Goal: Navigation & Orientation: Find specific page/section

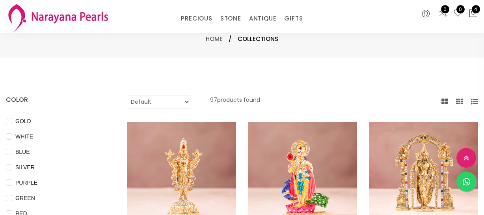
select select "INR"
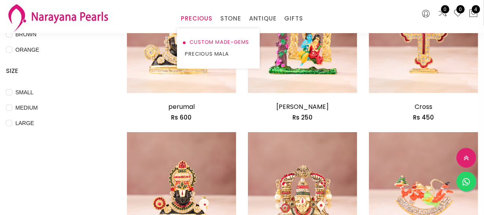
click at [201, 43] on link "CUSTOM MADE-GEMS" at bounding box center [218, 42] width 67 height 12
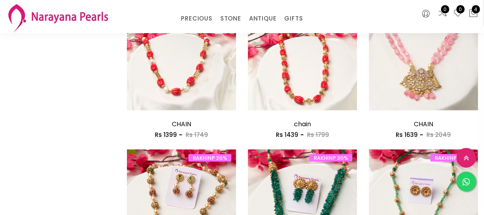
scroll to position [1074, 0]
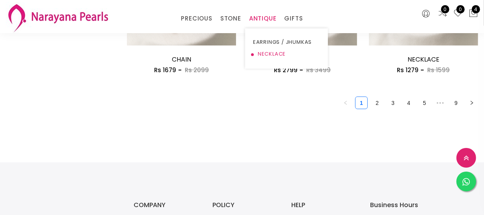
click at [263, 50] on link "NECKLACE" at bounding box center [286, 54] width 67 height 12
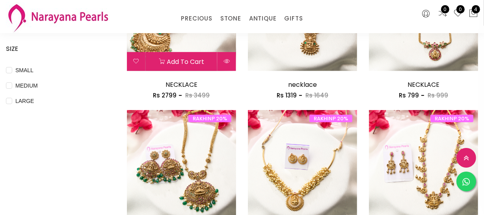
scroll to position [240, 0]
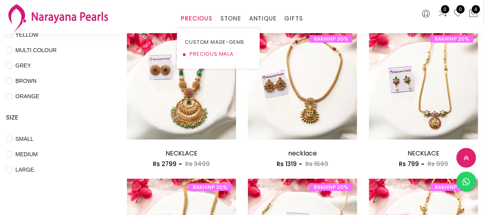
click at [211, 53] on link "PRECIOUS MALA" at bounding box center [218, 54] width 67 height 12
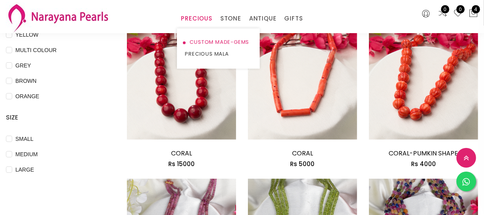
click at [219, 41] on link "CUSTOM MADE-GEMS" at bounding box center [218, 42] width 67 height 12
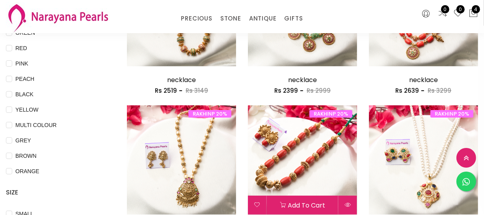
scroll to position [215, 0]
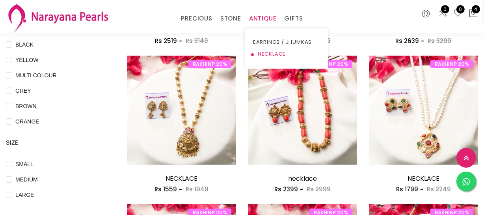
click at [267, 53] on link "NECKLACE" at bounding box center [286, 54] width 67 height 12
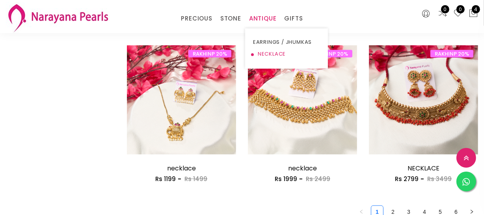
scroll to position [966, 0]
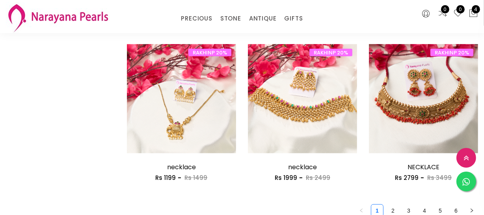
click at [392, 208] on link "2" at bounding box center [393, 210] width 12 height 12
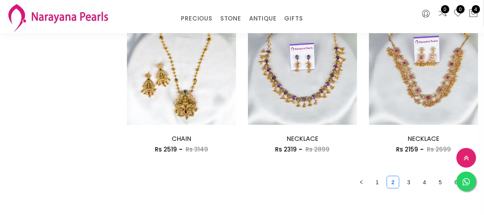
scroll to position [1002, 0]
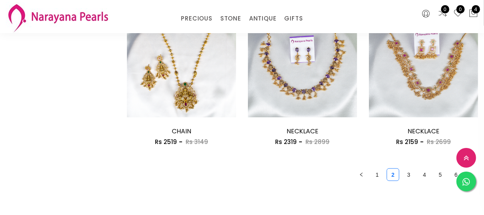
click at [406, 174] on link "3" at bounding box center [408, 175] width 12 height 12
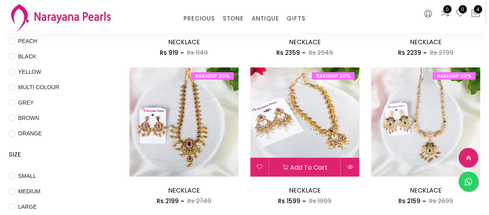
scroll to position [250, 0]
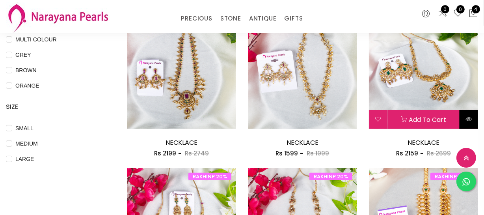
click at [464, 114] on button at bounding box center [468, 119] width 19 height 19
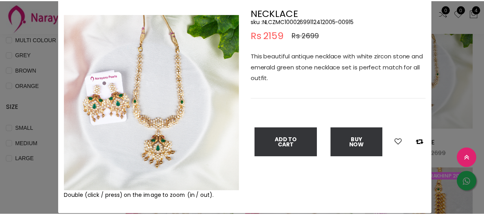
scroll to position [35, 0]
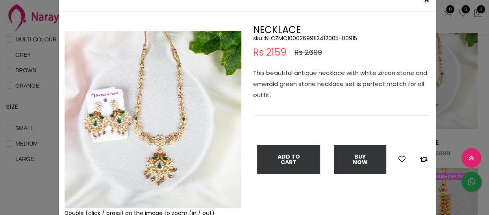
click at [13, 191] on div "× Close Double (click / press) on the image to zoom (in / out). NECKLACE sku : …" at bounding box center [244, 107] width 489 height 215
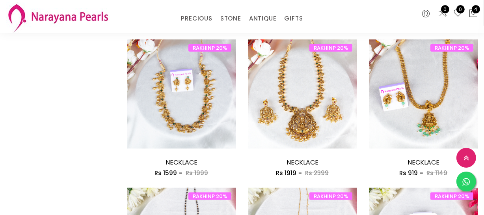
scroll to position [1038, 0]
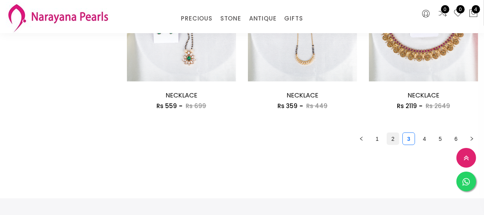
click at [388, 140] on link "2" at bounding box center [393, 139] width 12 height 12
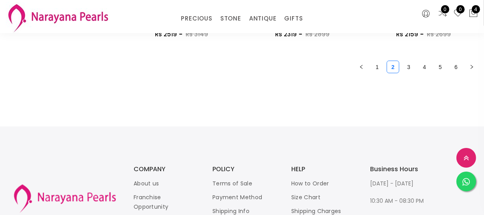
scroll to position [1002, 0]
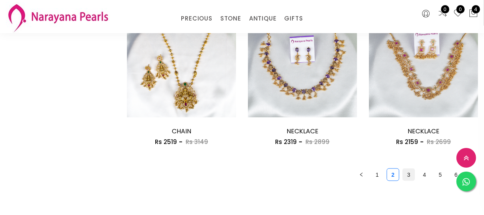
click at [408, 171] on link "3" at bounding box center [408, 175] width 12 height 12
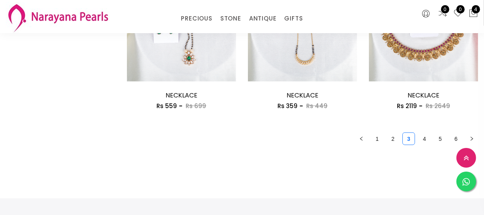
scroll to position [1074, 0]
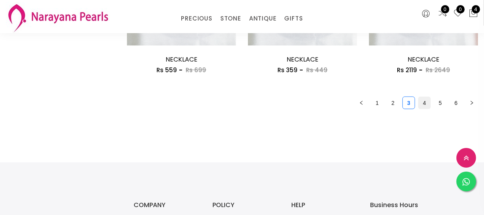
click at [425, 108] on link "4" at bounding box center [424, 103] width 12 height 12
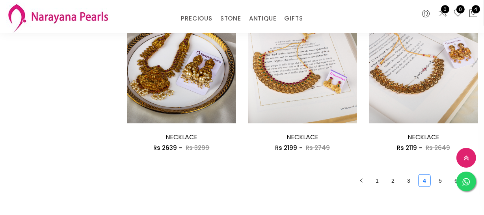
scroll to position [1074, 0]
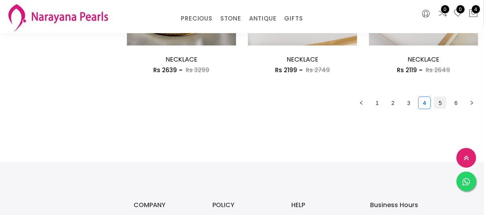
click at [438, 102] on link "5" at bounding box center [440, 103] width 12 height 12
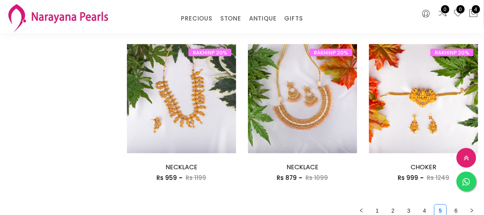
scroll to position [1038, 0]
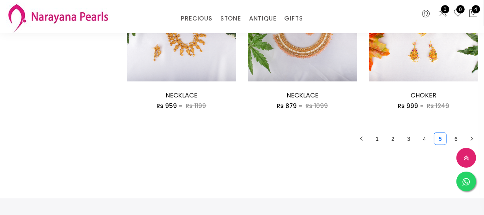
click at [456, 137] on link "6" at bounding box center [456, 139] width 12 height 12
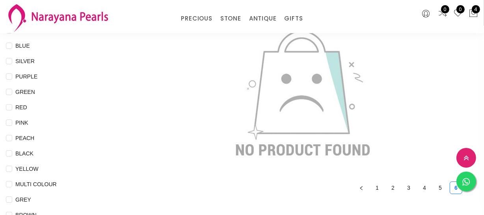
scroll to position [107, 0]
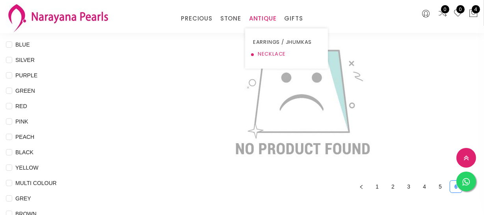
click at [264, 53] on link "NECKLACE" at bounding box center [286, 54] width 67 height 12
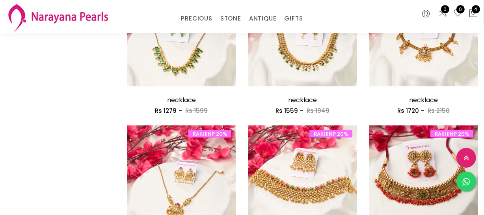
scroll to position [1002, 0]
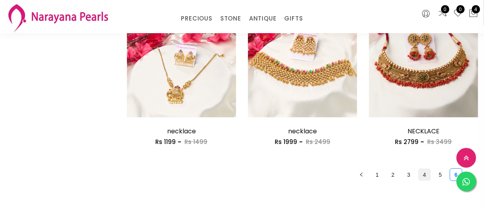
click at [426, 173] on link "4" at bounding box center [424, 175] width 12 height 12
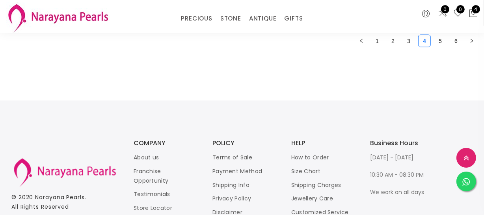
scroll to position [1074, 0]
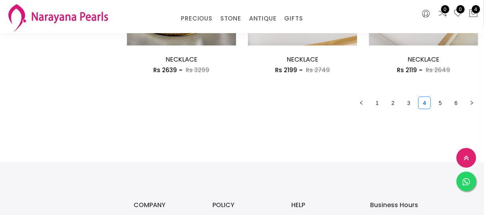
click at [404, 108] on ul "1 2 3 4 5 6" at bounding box center [302, 102] width 351 height 13
click at [408, 102] on link "3" at bounding box center [408, 103] width 12 height 12
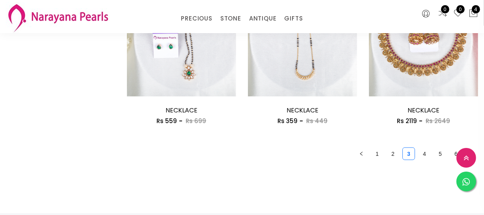
scroll to position [1074, 0]
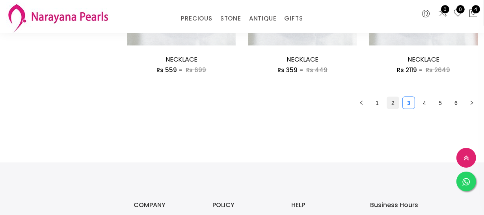
click at [393, 103] on link "2" at bounding box center [393, 103] width 12 height 12
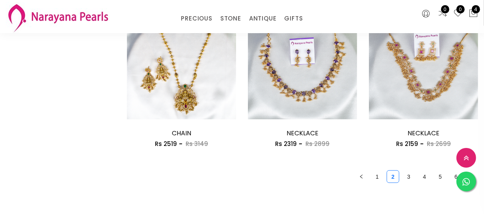
scroll to position [1038, 0]
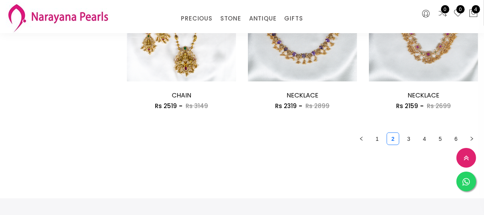
click at [416, 139] on ul "1 2 3 4 5 6" at bounding box center [302, 138] width 351 height 13
click at [427, 139] on link "4" at bounding box center [424, 139] width 12 height 12
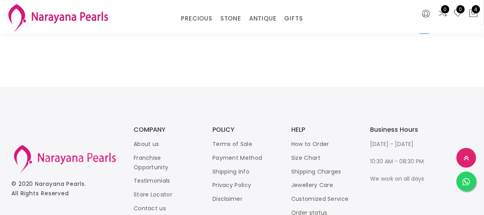
scroll to position [1110, 0]
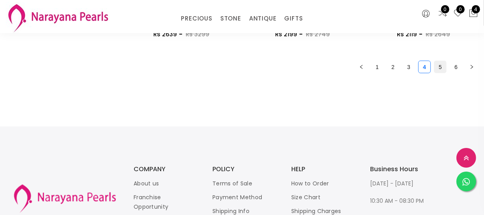
click at [441, 71] on link "5" at bounding box center [440, 67] width 12 height 12
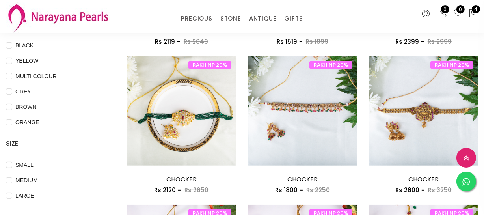
scroll to position [215, 0]
